Goal: Transaction & Acquisition: Purchase product/service

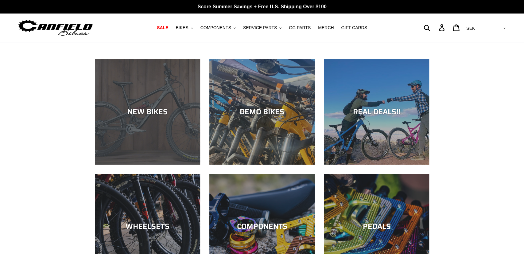
click at [131, 164] on div "NEW BIKES" at bounding box center [147, 164] width 105 height 0
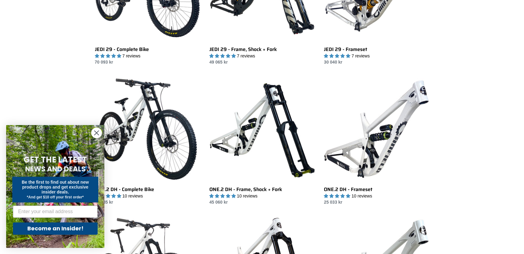
scroll to position [244, 0]
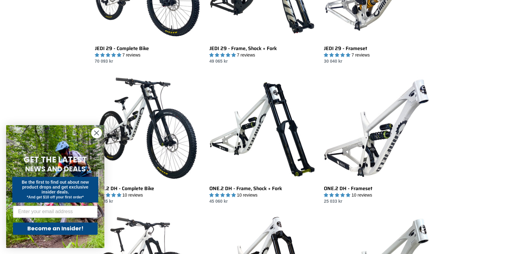
click at [98, 131] on circle "Close dialog" at bounding box center [96, 133] width 10 height 10
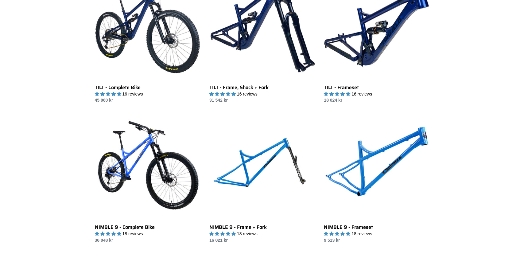
scroll to position [693, 0]
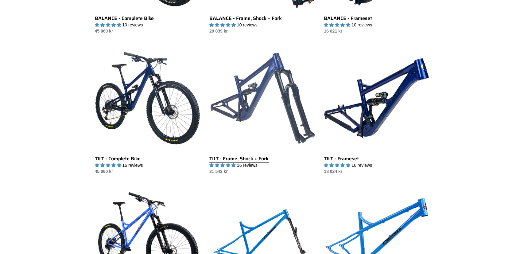
click at [272, 83] on link "TILT - Frame, Shock + Fork" at bounding box center [261, 109] width 105 height 129
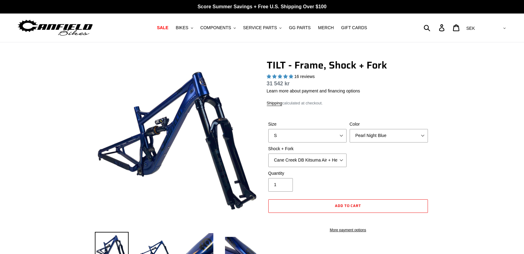
select select "highest-rating"
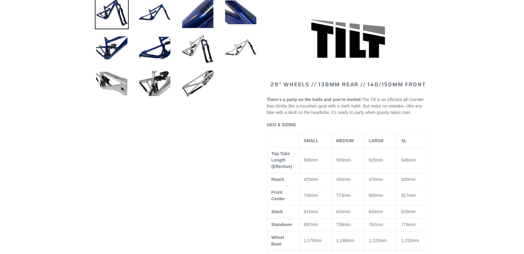
scroll to position [236, 0]
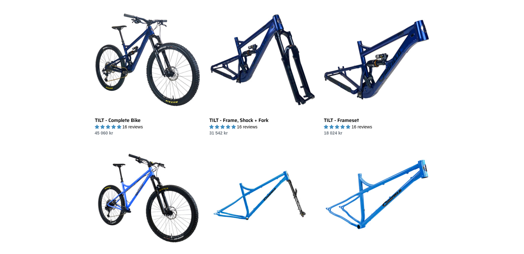
scroll to position [698, 0]
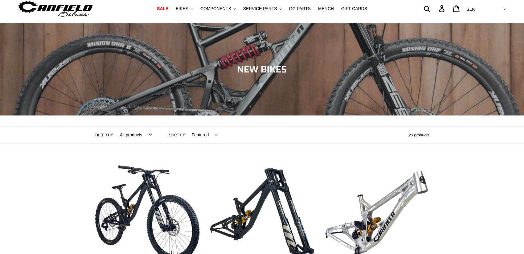
scroll to position [0, 0]
